Goal: Find specific page/section: Find specific page/section

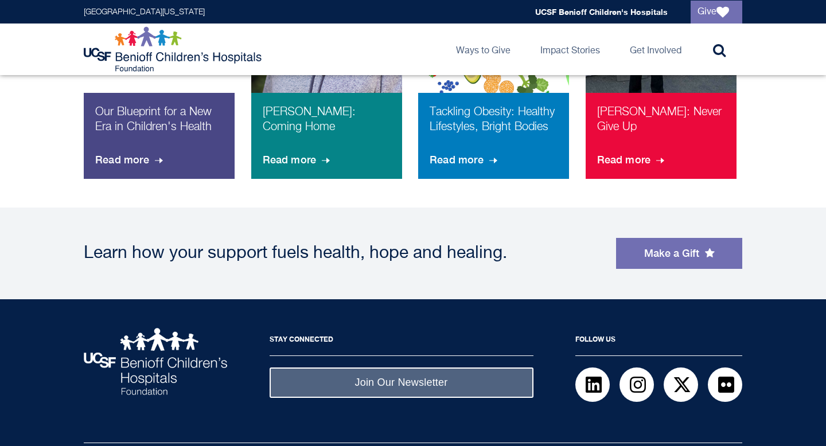
scroll to position [987, 0]
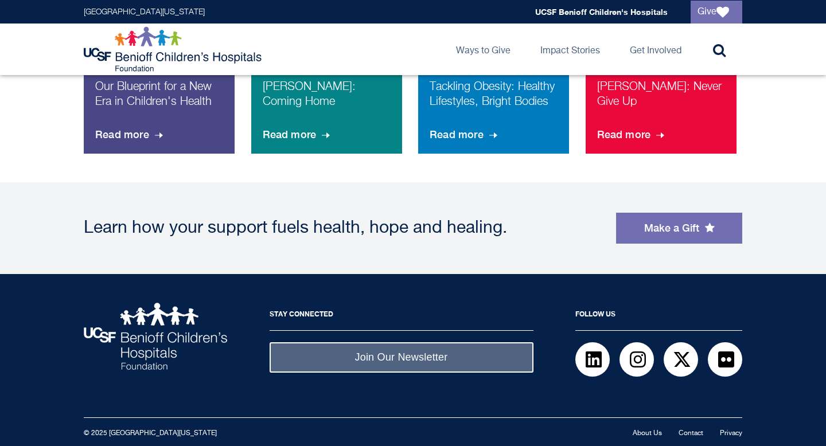
click at [686, 441] on div "© 2025 [GEOGRAPHIC_DATA][US_STATE] Footer navigation About Us Contact Privacy" at bounding box center [413, 432] width 659 height 29
click at [689, 438] on div "© 2025 [GEOGRAPHIC_DATA][US_STATE] Footer navigation About Us Contact Privacy" at bounding box center [413, 432] width 659 height 29
click at [694, 434] on link "Contact" at bounding box center [691, 433] width 25 height 7
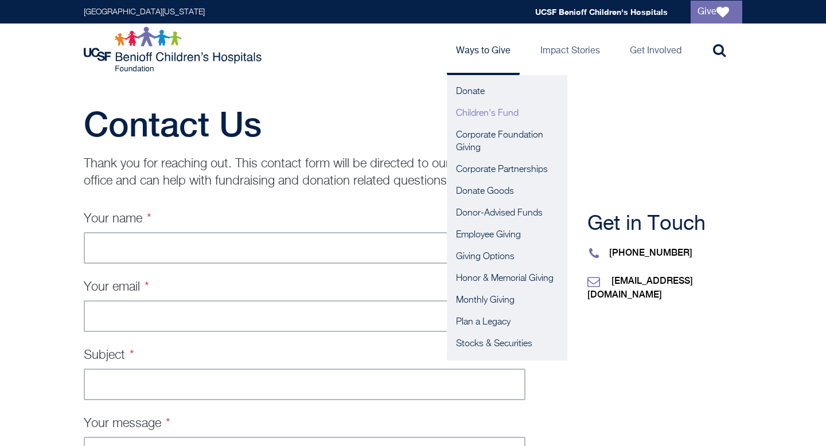
click at [478, 116] on link "Children's Fund" at bounding box center [507, 114] width 120 height 22
